Goal: Task Accomplishment & Management: Use online tool/utility

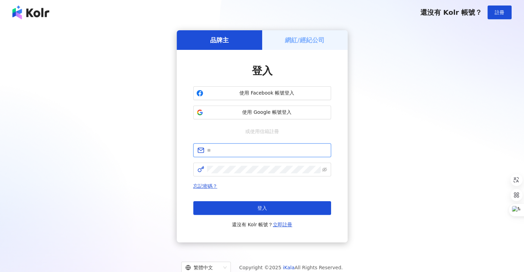
click at [225, 151] on input "text" at bounding box center [267, 151] width 120 height 8
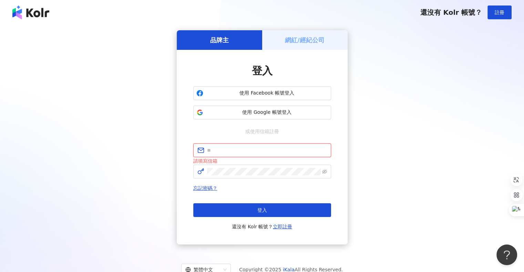
type input "**********"
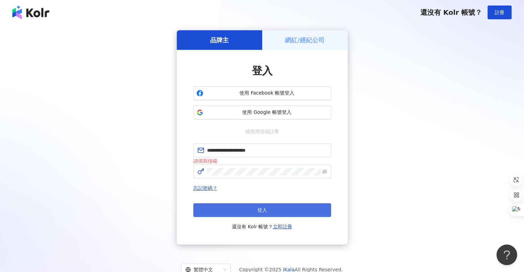
click at [261, 210] on span "登入" at bounding box center [262, 211] width 10 height 6
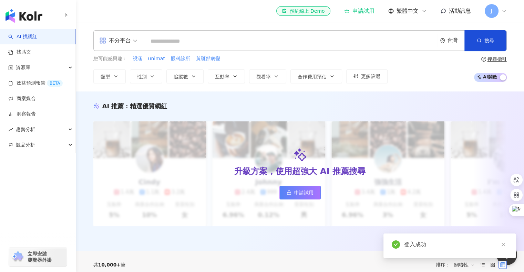
click at [28, 34] on link "AI 找網紅" at bounding box center [22, 36] width 29 height 7
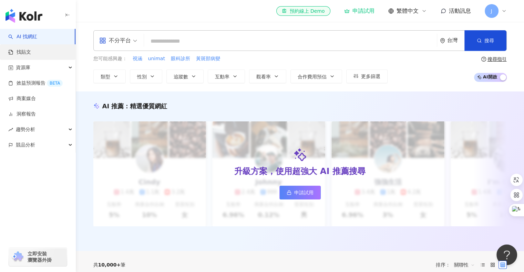
click at [31, 55] on link "找貼文" at bounding box center [19, 52] width 23 height 7
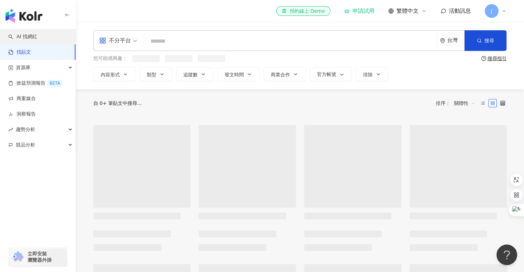
click at [30, 36] on link "AI 找網紅" at bounding box center [22, 36] width 29 height 7
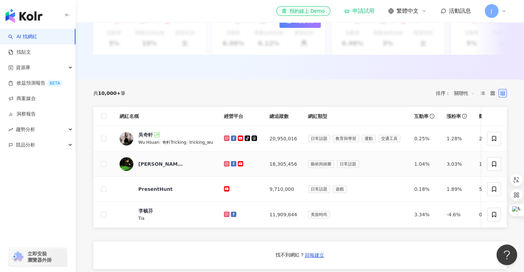
scroll to position [172, 0]
click at [28, 52] on link "找貼文" at bounding box center [19, 52] width 23 height 7
